Goal: Task Accomplishment & Management: Use online tool/utility

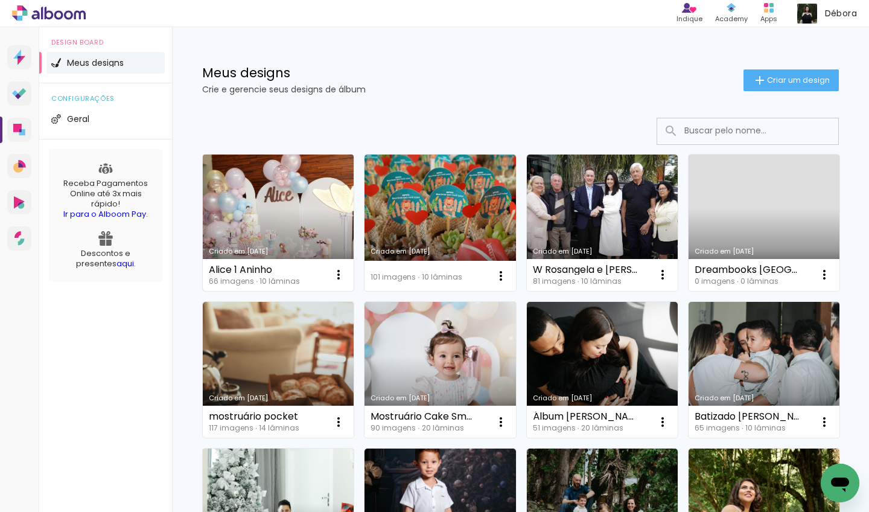
click at [291, 212] on link "Criado em [DATE]" at bounding box center [278, 222] width 151 height 136
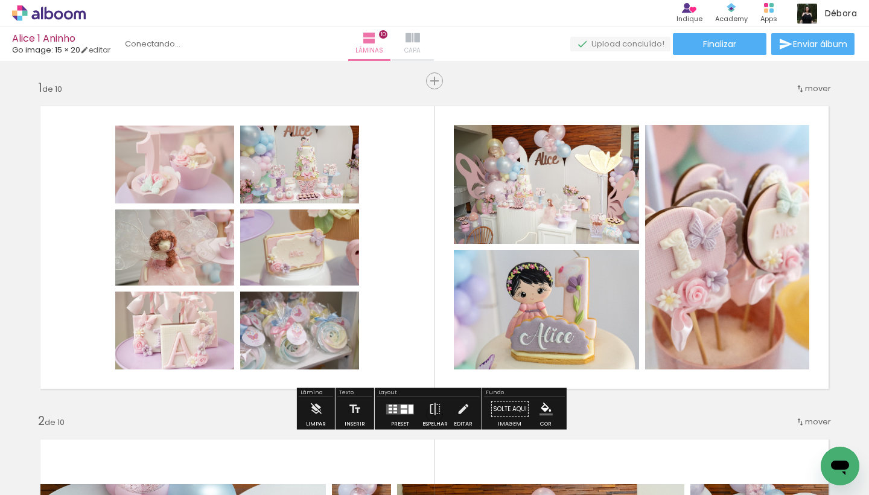
click at [420, 40] on iron-icon at bounding box center [412, 38] width 14 height 14
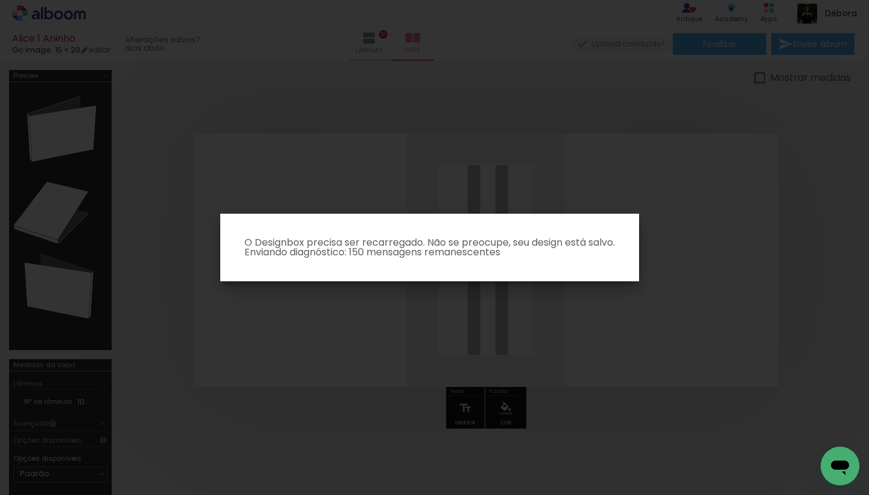
click at [54, 482] on iron-overlay-backdrop at bounding box center [434, 247] width 869 height 495
click at [570, 30] on iron-overlay-backdrop at bounding box center [434, 247] width 869 height 495
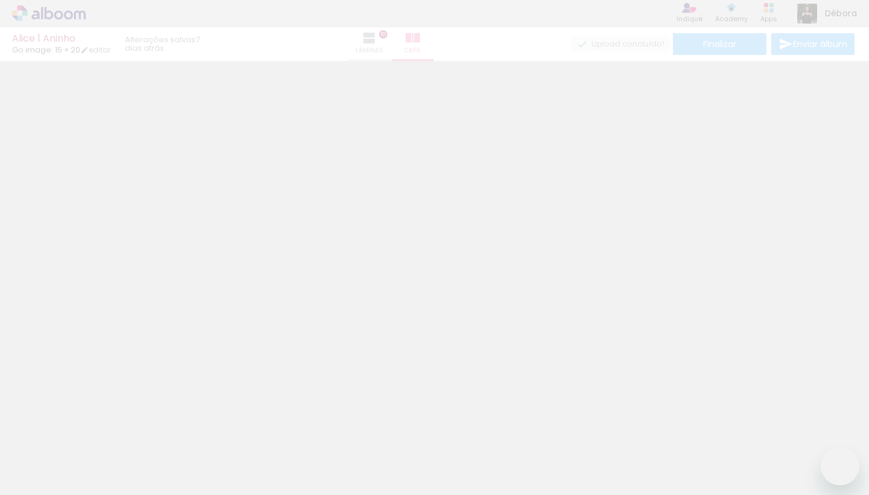
click at [448, 42] on div "Alice 1 Aninho Go image: 15 × 20 editar 7 dias atrás. Lâminas 10 Capa Finalizar…" at bounding box center [434, 30] width 869 height 61
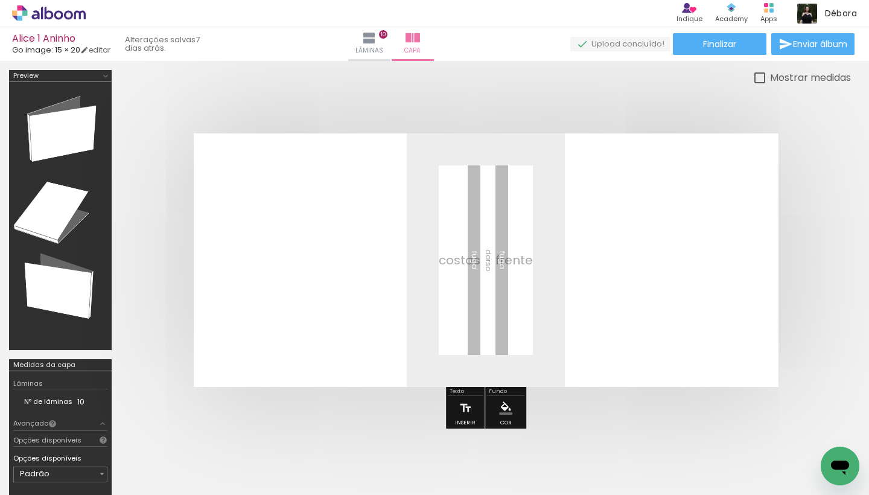
click at [0, 0] on span "Adicionar Fotos" at bounding box center [0, 0] width 0 height 0
click at [0, 0] on input "file" at bounding box center [0, 0] width 0 height 0
click at [0, 0] on input "Todas as fotos" at bounding box center [0, 0] width 0 height 0
click at [0, 0] on slot "Não utilizadas" at bounding box center [0, 0] width 0 height 0
type input "Não utilizadas"
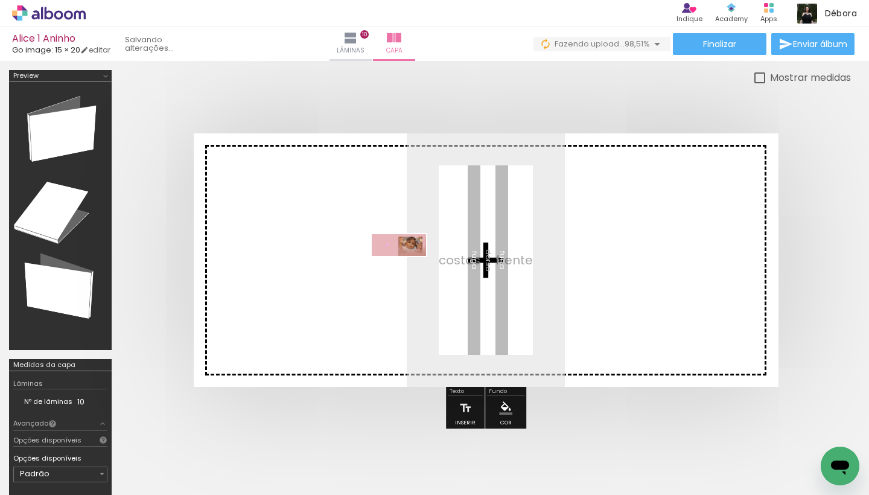
drag, startPoint x: 134, startPoint y: 456, endPoint x: 408, endPoint y: 270, distance: 331.0
click at [408, 270] on quentale-workspace at bounding box center [434, 247] width 869 height 495
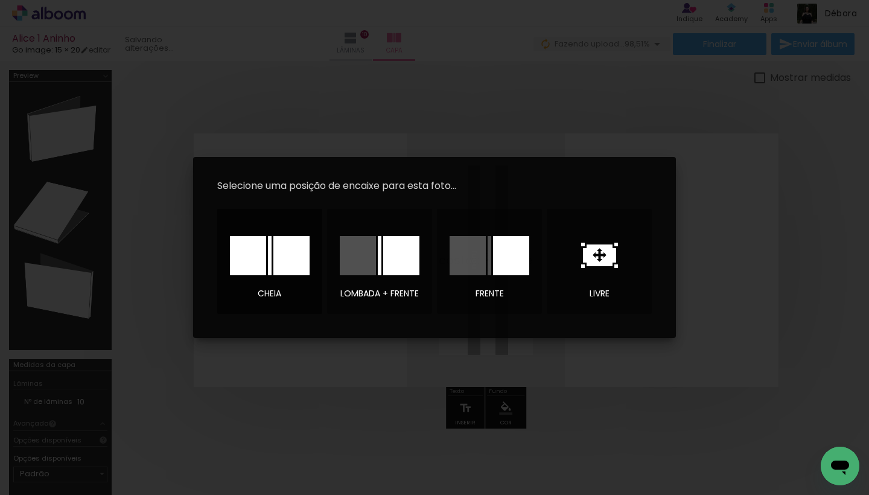
click at [0, 0] on div at bounding box center [0, 0] width 0 height 0
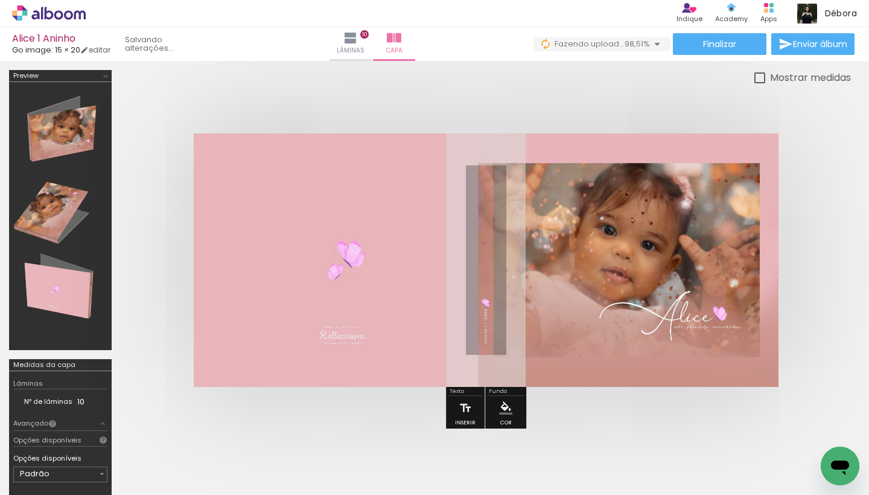
click at [654, 44] on iron-icon at bounding box center [657, 44] width 14 height 14
click at [650, 40] on iron-icon at bounding box center [657, 44] width 14 height 14
click at [612, 40] on span "Fazendo upload..." at bounding box center [589, 43] width 70 height 11
click at [383, 48] on span "Lâminas" at bounding box center [369, 50] width 28 height 11
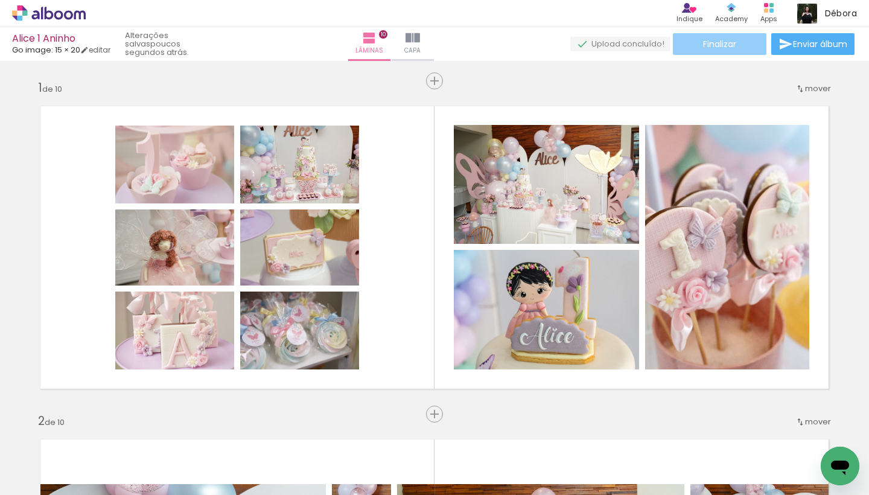
click at [719, 42] on span "Finalizar" at bounding box center [719, 44] width 33 height 8
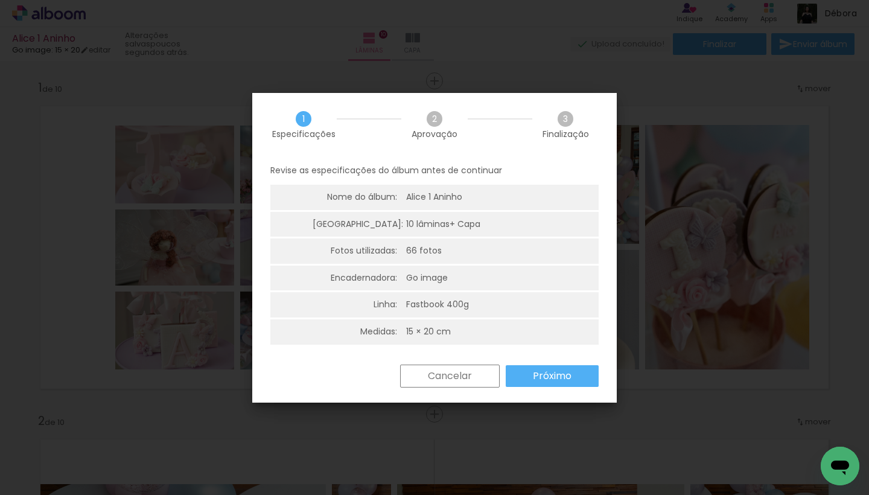
click at [0, 0] on slot "Próximo" at bounding box center [0, 0] width 0 height 0
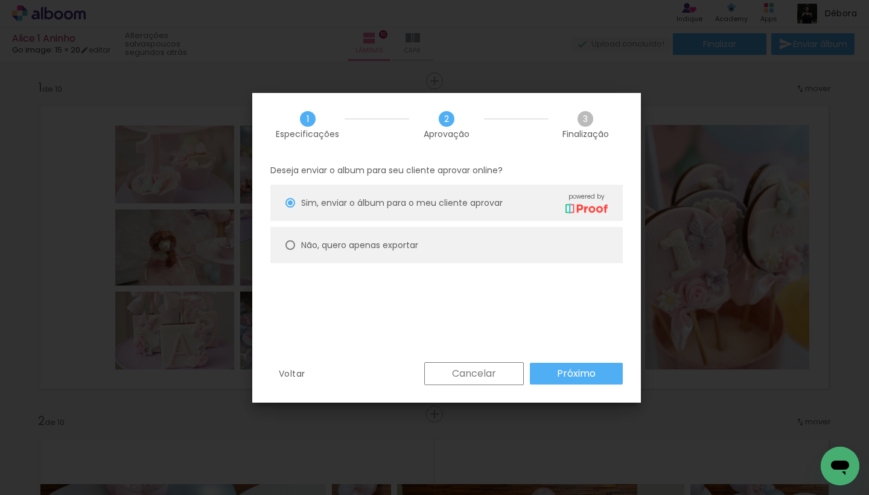
click at [0, 0] on paper-button "Próximo" at bounding box center [0, 0] width 0 height 0
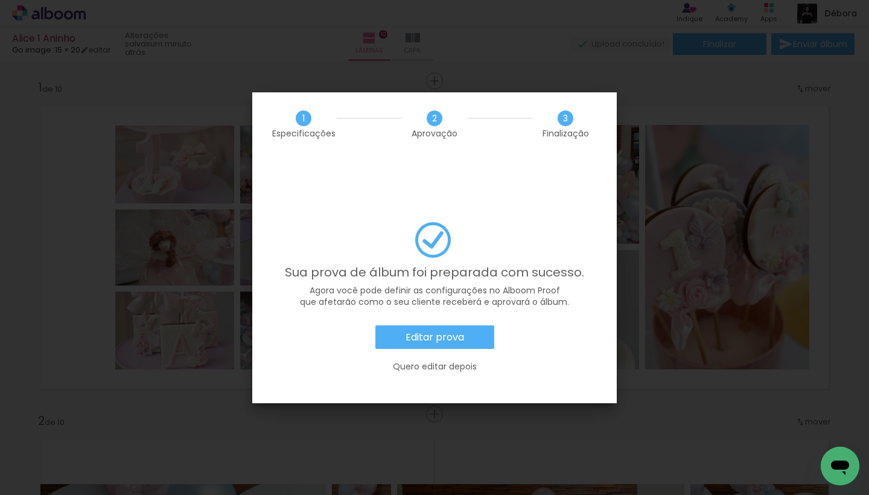
click at [0, 0] on paper-button "Editar prova" at bounding box center [0, 0] width 0 height 0
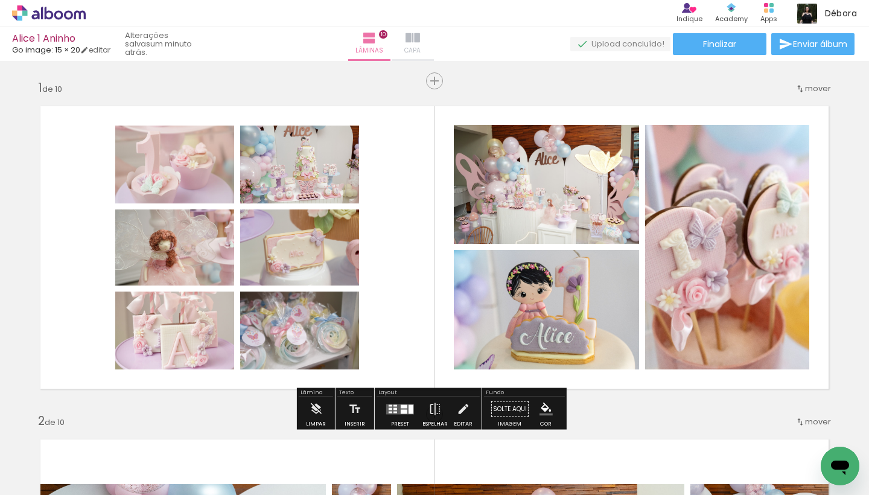
click at [420, 44] on iron-icon at bounding box center [412, 38] width 14 height 14
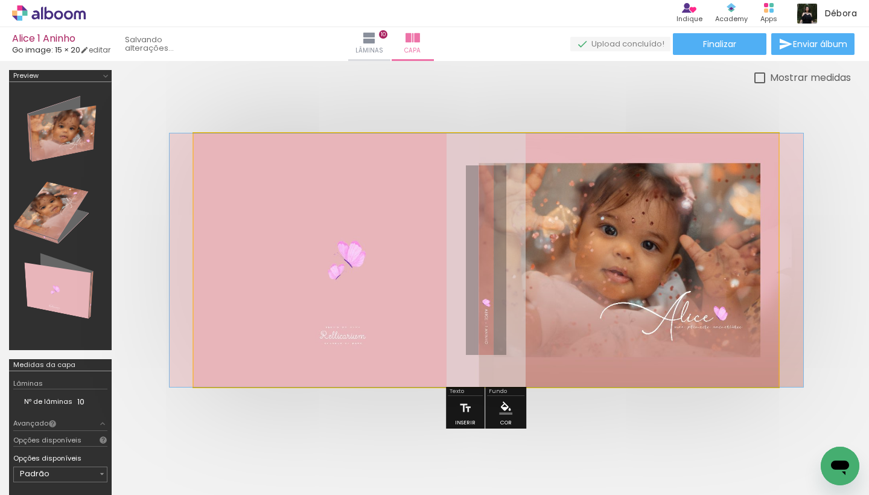
drag, startPoint x: 640, startPoint y: 298, endPoint x: 640, endPoint y: 290, distance: 8.5
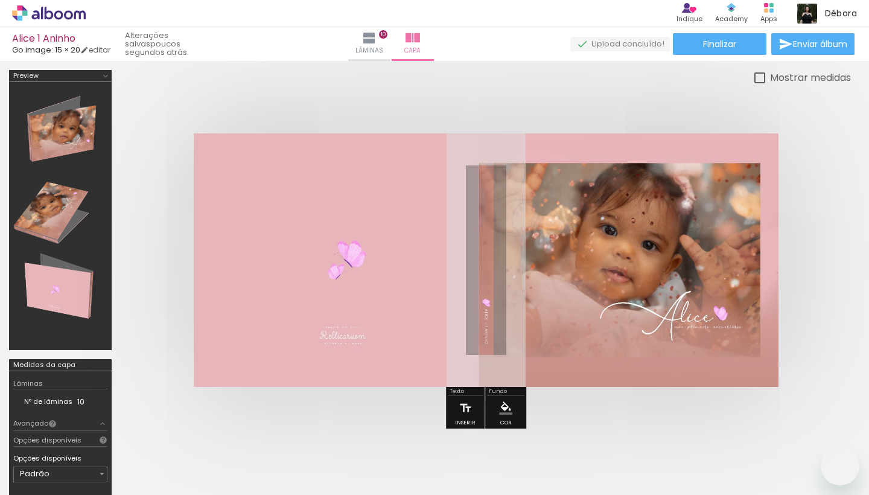
click at [60, 481] on span "Adicionar Fotos" at bounding box center [43, 487] width 36 height 13
click at [0, 0] on input "file" at bounding box center [0, 0] width 0 height 0
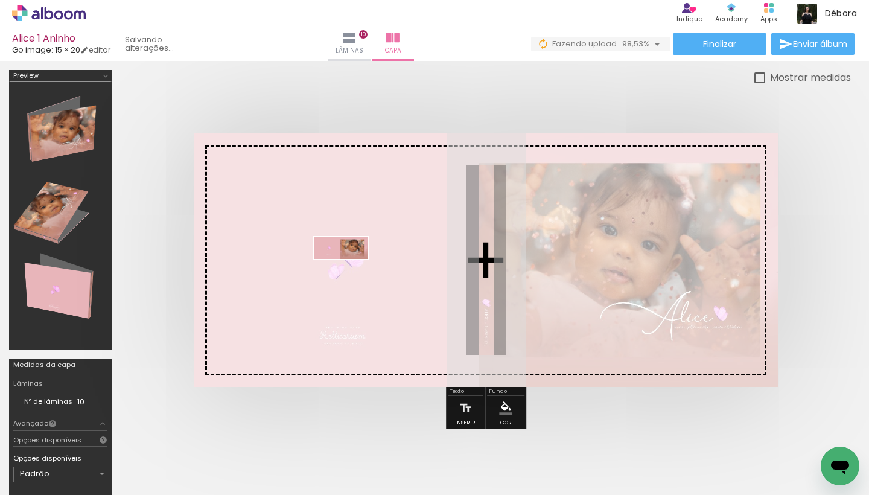
drag, startPoint x: 130, startPoint y: 462, endPoint x: 350, endPoint y: 273, distance: 290.1
click at [350, 273] on quentale-workspace at bounding box center [434, 247] width 869 height 495
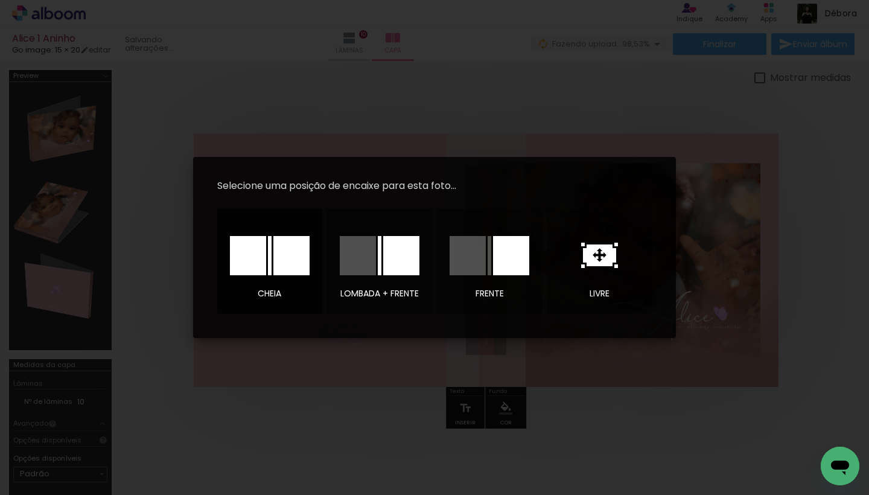
click at [253, 255] on div at bounding box center [248, 255] width 36 height 39
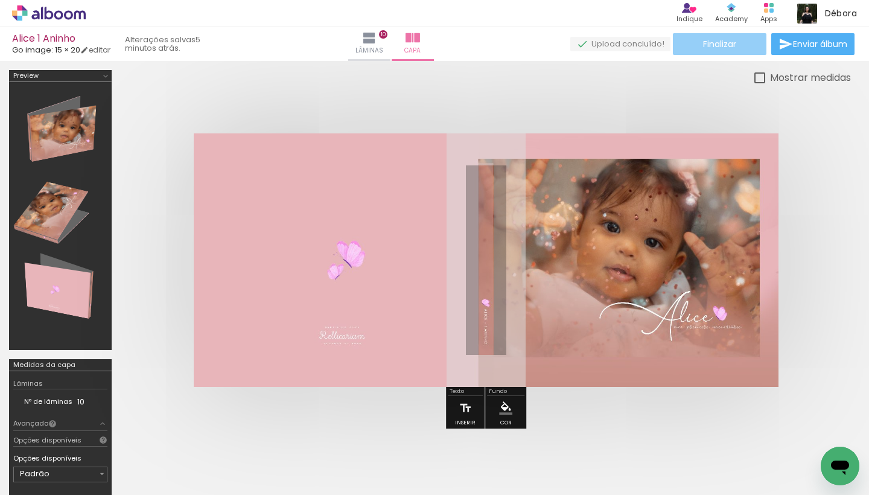
click at [714, 43] on span "Finalizar" at bounding box center [719, 44] width 33 height 8
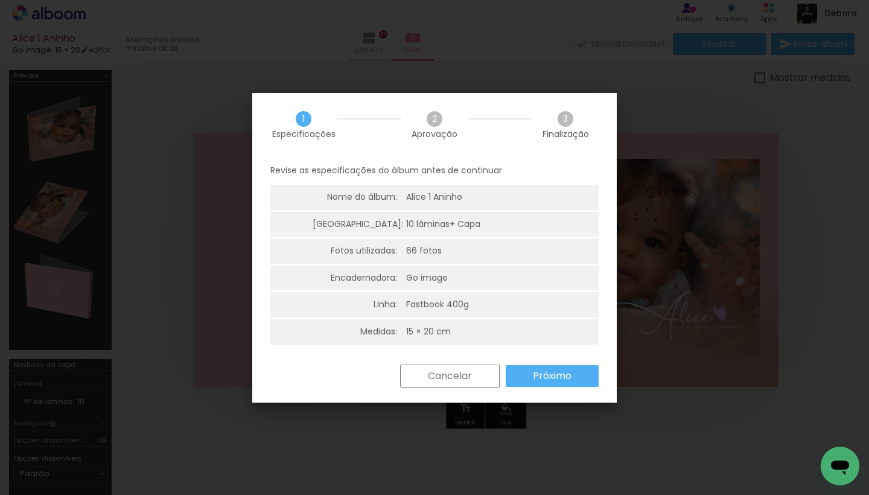
click at [574, 380] on paper-button "Próximo" at bounding box center [552, 376] width 93 height 22
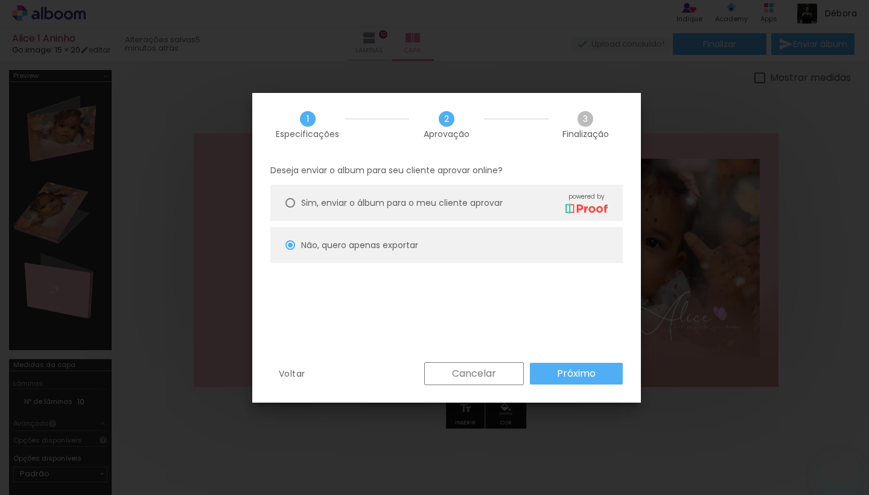
click at [0, 0] on slot "Próximo" at bounding box center [0, 0] width 0 height 0
type input "Alta, 300 DPI"
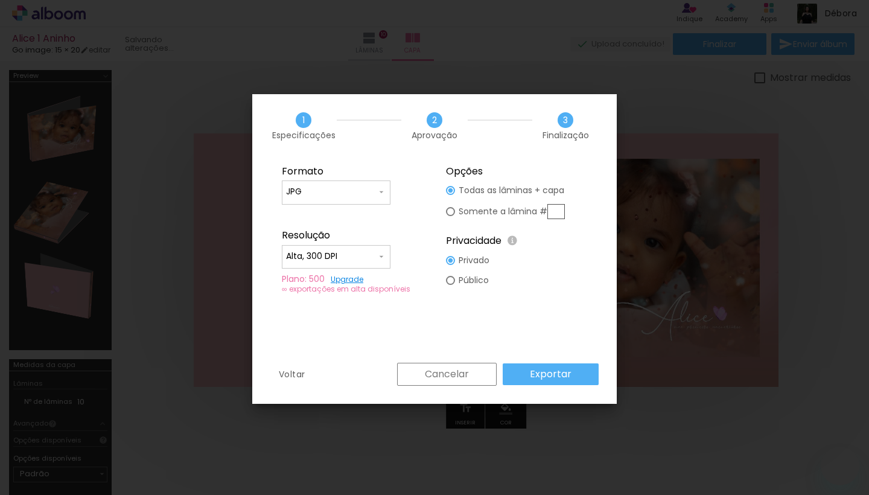
click at [571, 376] on paper-button "Exportar" at bounding box center [551, 374] width 96 height 22
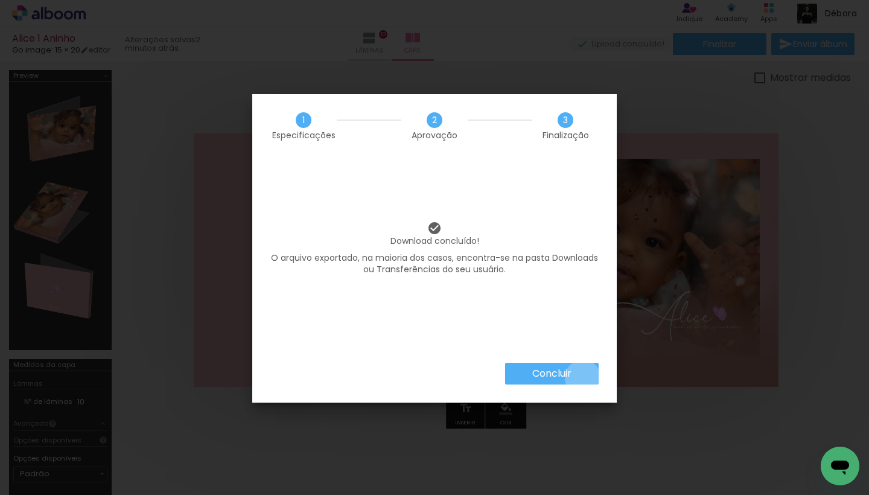
click at [582, 378] on paper-button "Concluir" at bounding box center [552, 374] width 94 height 22
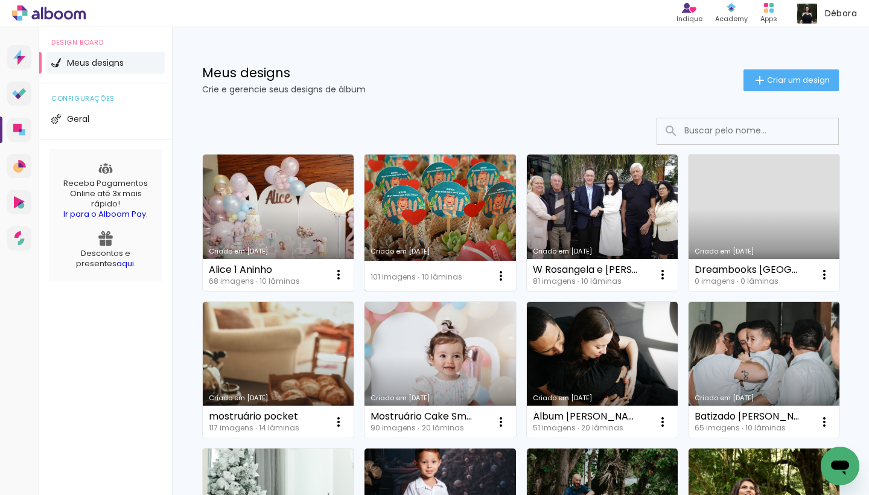
click at [460, 208] on link "Criado em [DATE]" at bounding box center [439, 222] width 151 height 136
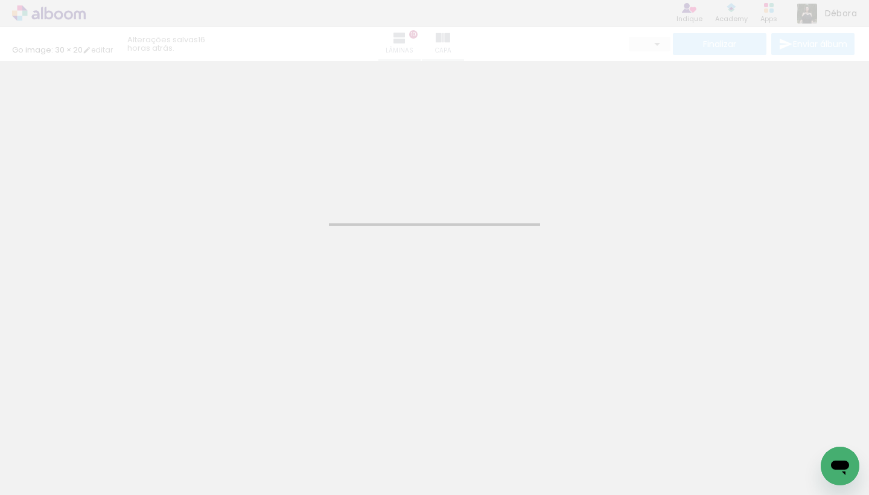
type input "3"
